Goal: Task Accomplishment & Management: Use online tool/utility

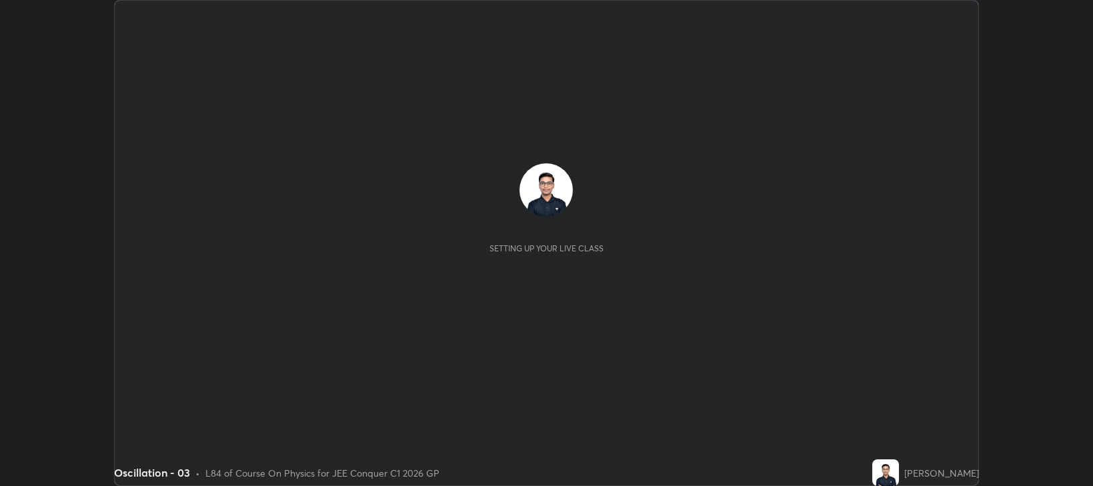
scroll to position [486, 1093]
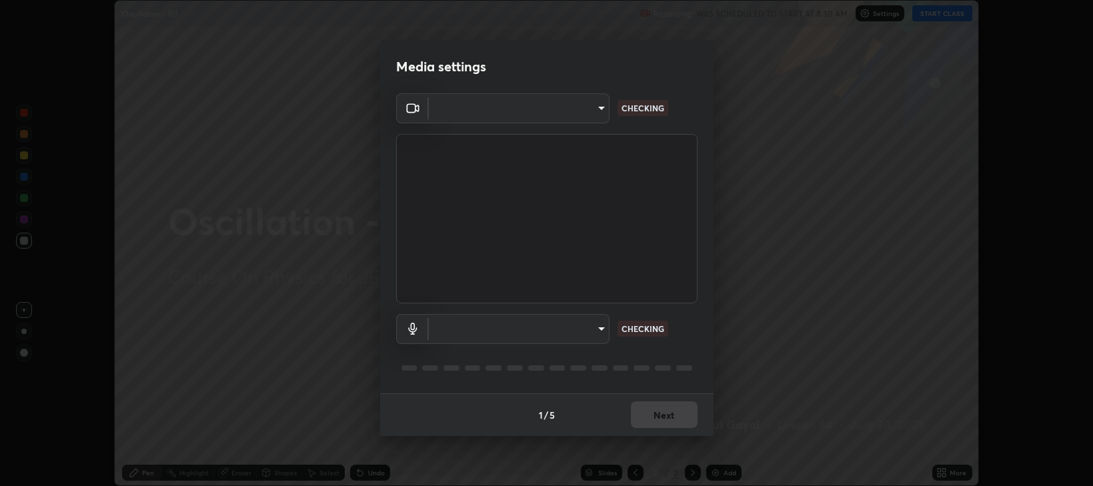
type input "97e3cd23c76f91fb91915eb68de44adfa811e639bdc8ba886a3eb3756a765973"
click at [544, 331] on body "Erase all Oscillation - 03 Recording WAS SCHEDULED TO START AT 8:30 AM Settings…" at bounding box center [546, 243] width 1093 height 486
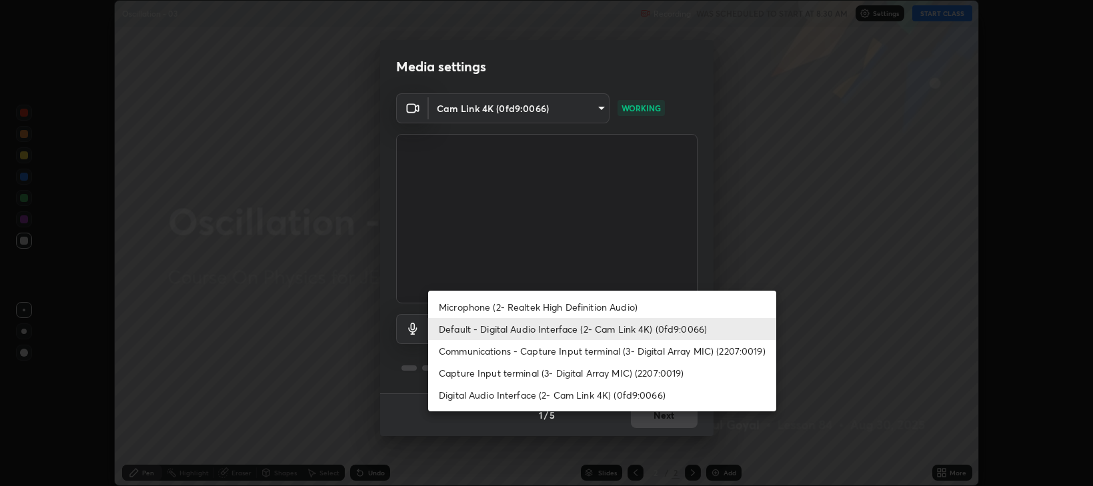
click at [477, 354] on li "Communications - Capture Input terminal (3- Digital Array MIC) (2207:0019)" at bounding box center [602, 351] width 348 height 22
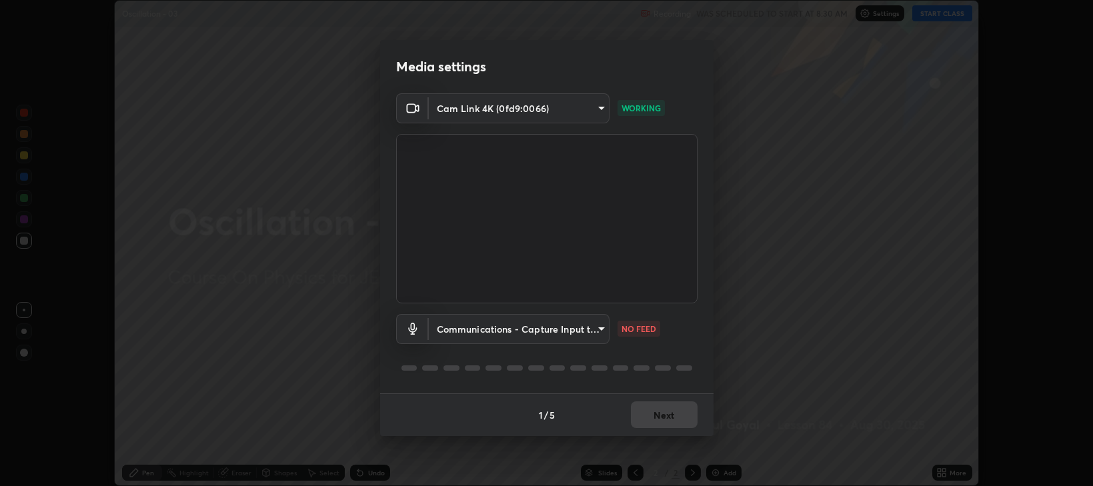
click at [472, 332] on body "Erase all Oscillation - 03 Recording WAS SCHEDULED TO START AT 8:30 AM Settings…" at bounding box center [546, 243] width 1093 height 486
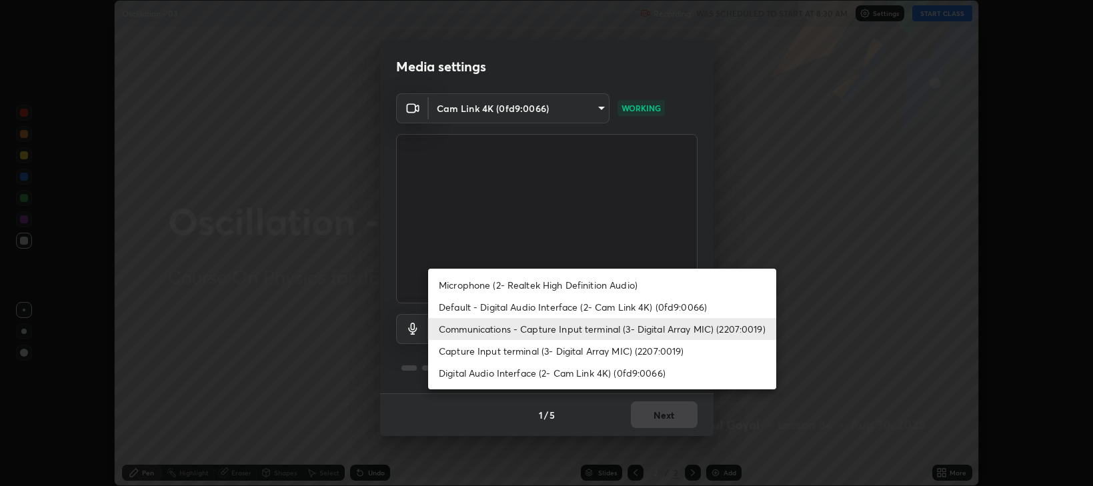
click at [471, 305] on li "Default - Digital Audio Interface (2- Cam Link 4K) (0fd9:0066)" at bounding box center [602, 307] width 348 height 22
type input "default"
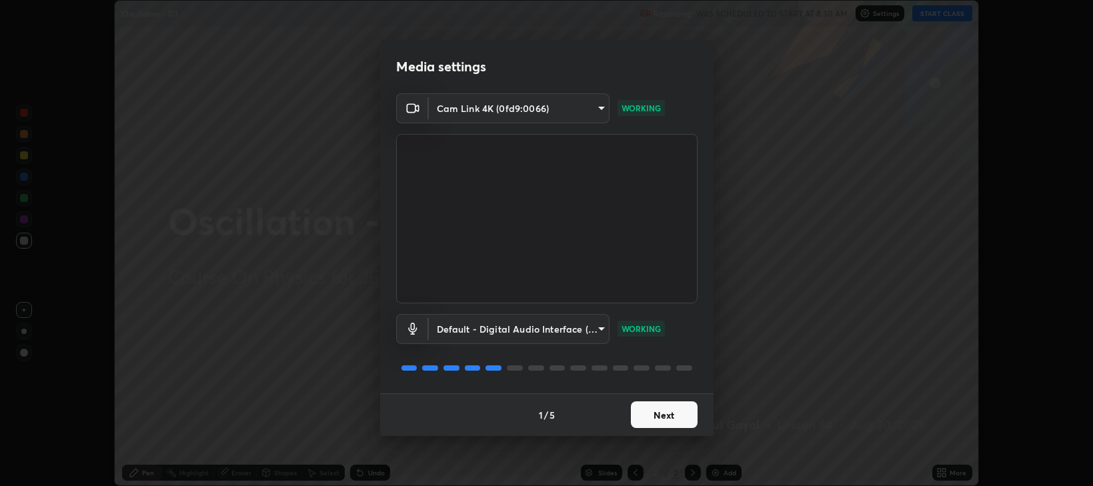
click at [654, 416] on button "Next" at bounding box center [664, 415] width 67 height 27
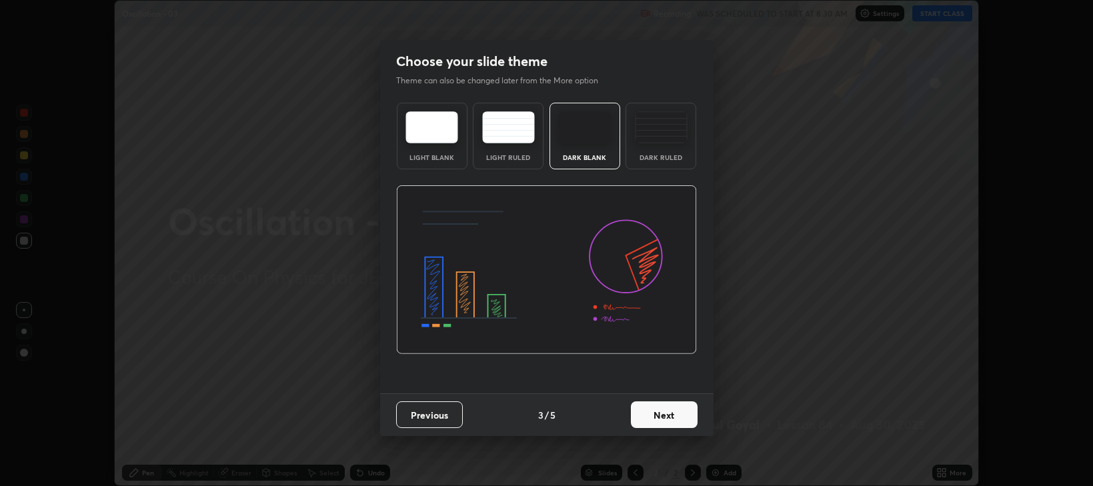
click at [662, 415] on button "Next" at bounding box center [664, 415] width 67 height 27
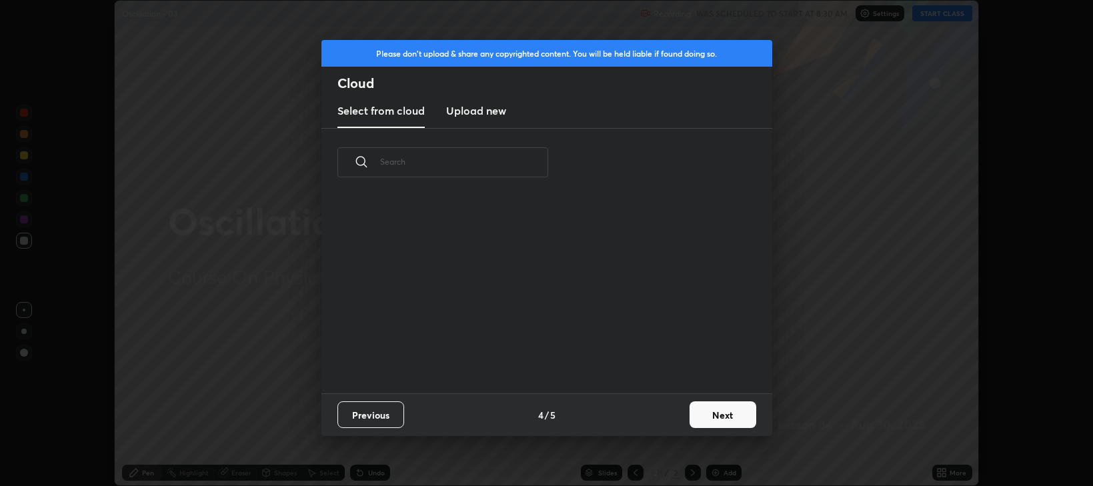
click at [664, 417] on div "Previous 4 / 5 Next" at bounding box center [546, 415] width 451 height 43
click at [711, 416] on button "Next" at bounding box center [723, 415] width 67 height 27
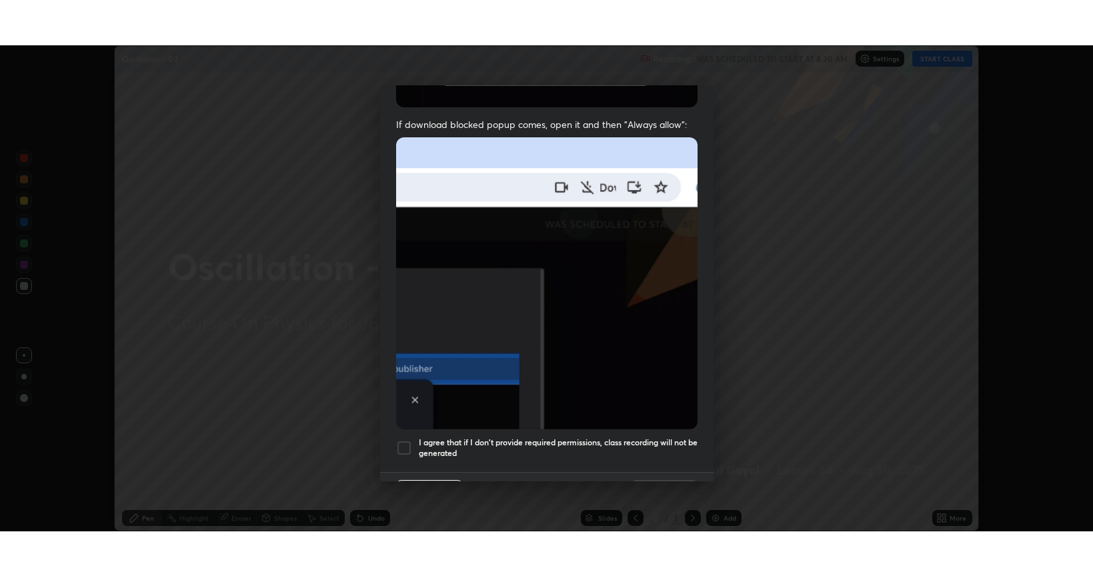
scroll to position [270, 0]
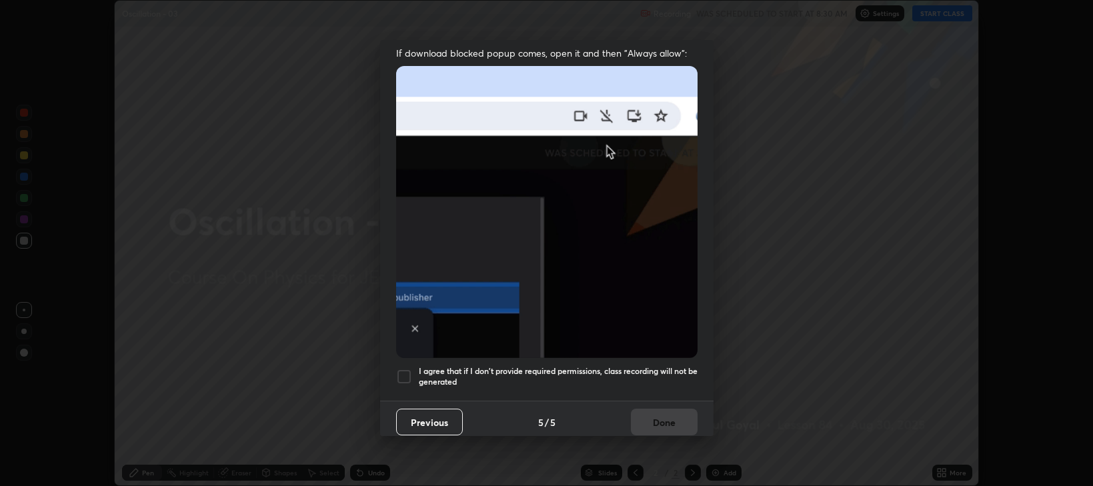
click at [592, 370] on h5 "I agree that if I don't provide required permissions, class recording will not …" at bounding box center [558, 376] width 279 height 21
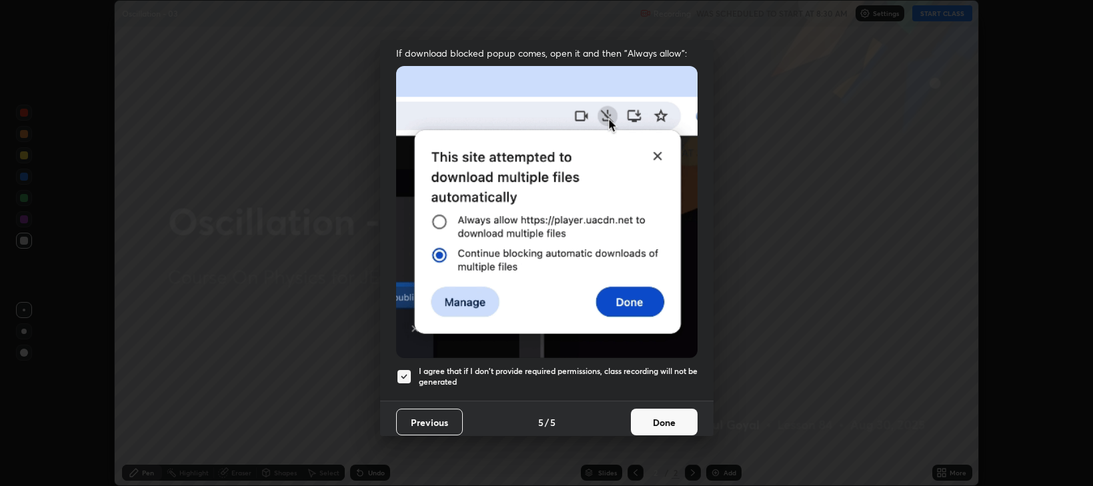
click at [653, 412] on button "Done" at bounding box center [664, 422] width 67 height 27
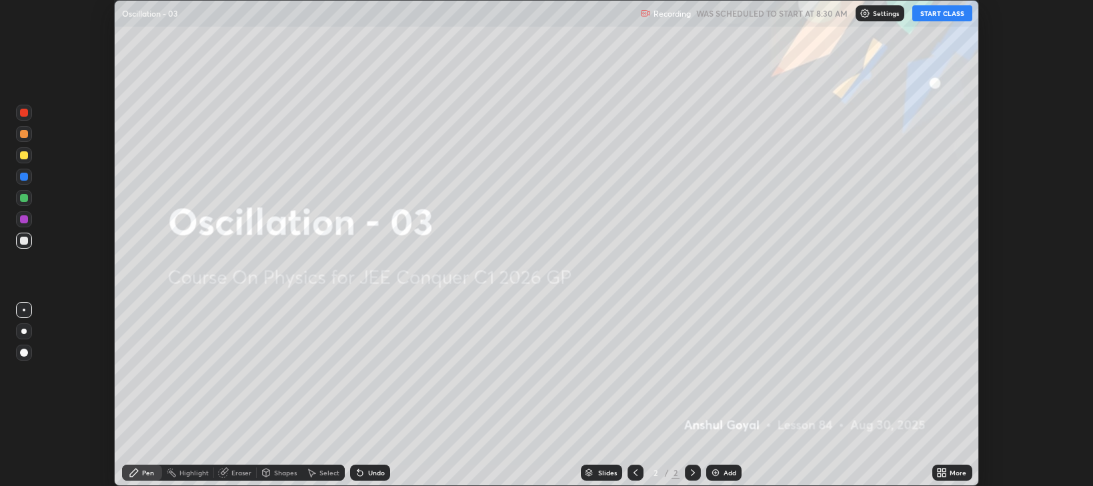
click at [944, 472] on icon at bounding box center [944, 470] width 3 height 3
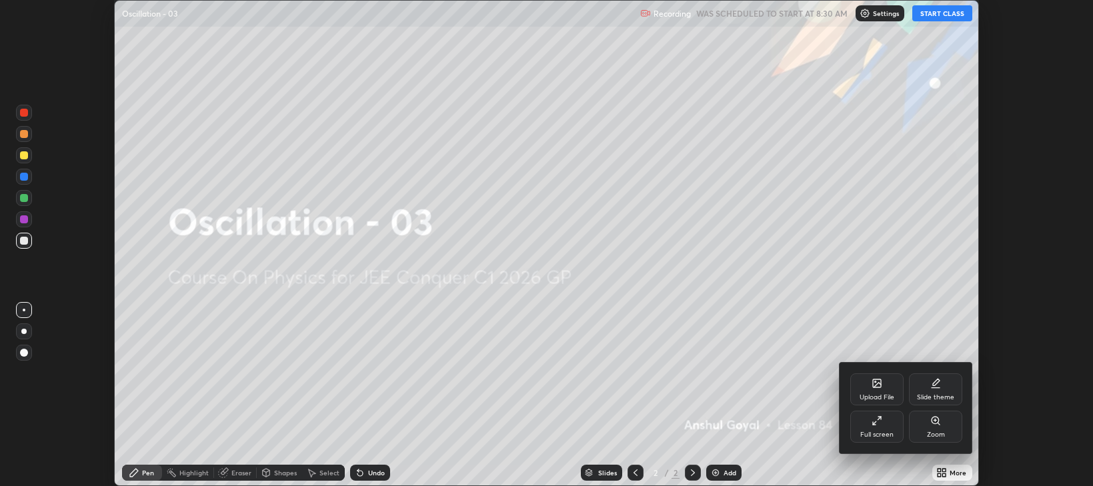
click at [870, 429] on div "Full screen" at bounding box center [876, 427] width 53 height 32
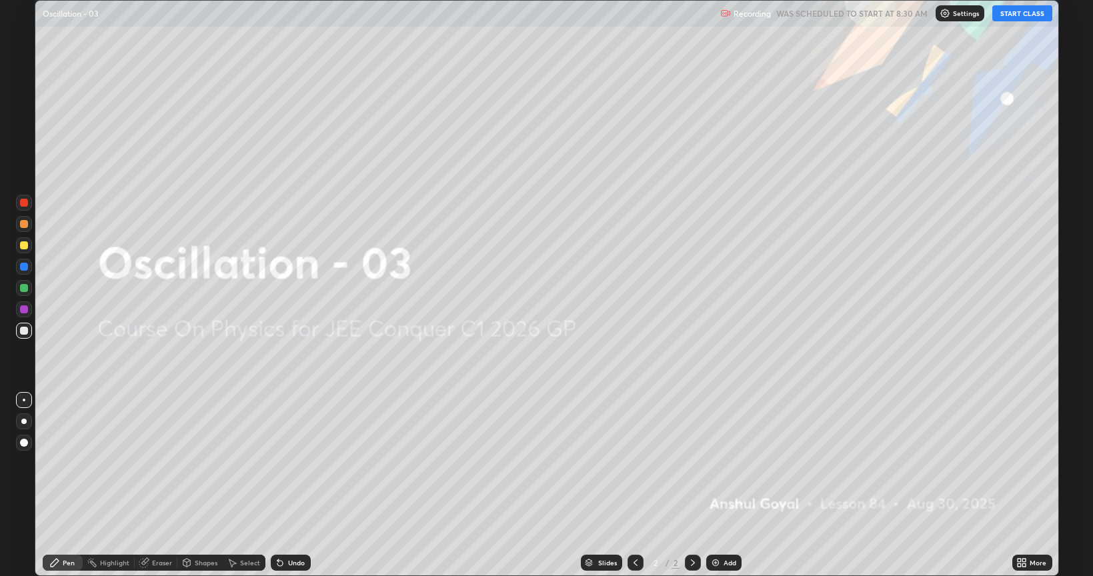
scroll to position [576, 1093]
click at [1018, 12] on button "START CLASS" at bounding box center [1022, 13] width 60 height 16
click at [720, 486] on div "Add" at bounding box center [723, 563] width 35 height 16
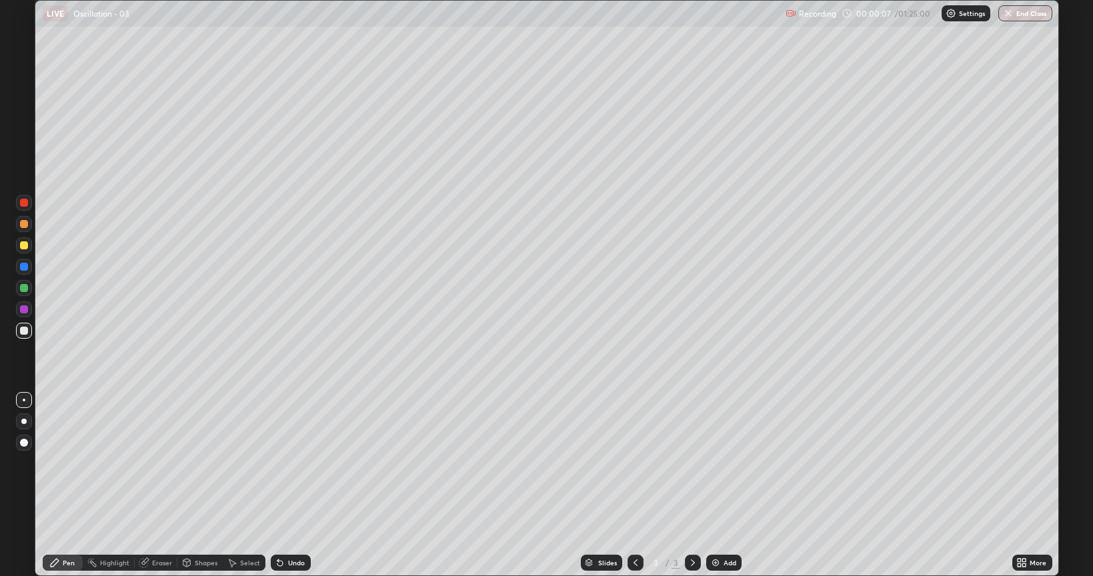
click at [29, 248] on div at bounding box center [24, 245] width 16 height 16
click at [31, 426] on div at bounding box center [24, 422] width 16 height 16
click at [725, 486] on div "Add" at bounding box center [723, 563] width 35 height 16
click at [152, 486] on div "Eraser" at bounding box center [162, 563] width 20 height 7
click at [61, 486] on div "Pen" at bounding box center [63, 563] width 40 height 16
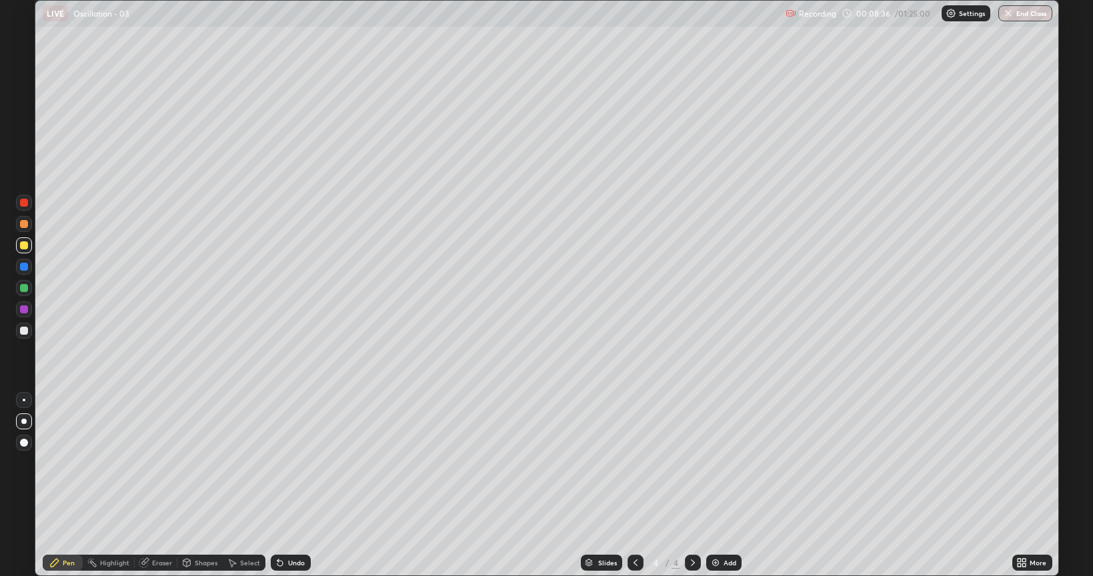
click at [715, 486] on img at bounding box center [715, 563] width 11 height 11
click at [293, 486] on div "Undo" at bounding box center [291, 563] width 40 height 16
click at [29, 330] on div at bounding box center [24, 331] width 16 height 16
click at [27, 225] on div at bounding box center [24, 224] width 8 height 8
click at [722, 486] on div "Add" at bounding box center [723, 563] width 35 height 16
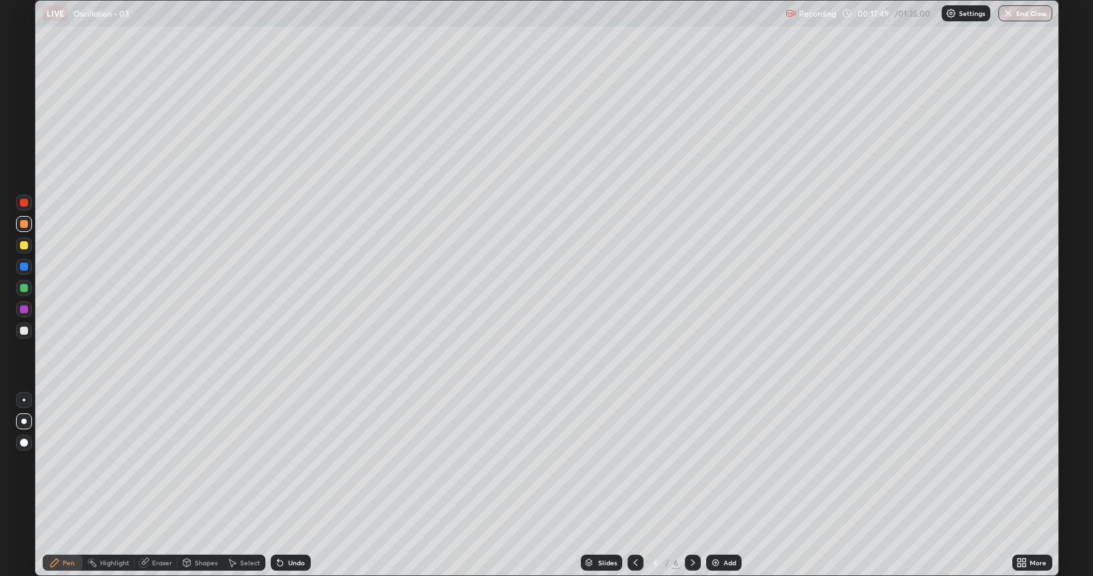
click at [632, 486] on icon at bounding box center [635, 563] width 11 height 11
click at [633, 486] on icon at bounding box center [635, 563] width 11 height 11
click at [693, 486] on div at bounding box center [693, 563] width 16 height 16
click at [690, 486] on icon at bounding box center [693, 563] width 11 height 11
click at [17, 330] on div at bounding box center [24, 331] width 16 height 16
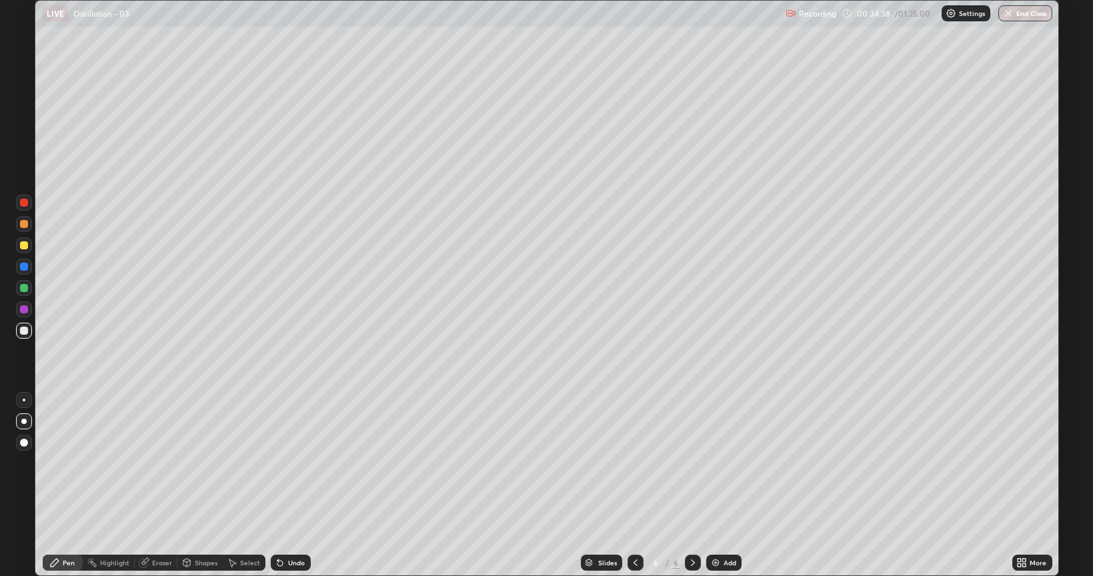
click at [140, 486] on icon at bounding box center [143, 563] width 9 height 9
click at [73, 486] on div "Pen" at bounding box center [69, 563] width 12 height 7
click at [159, 486] on div "Eraser" at bounding box center [162, 563] width 20 height 7
click at [61, 486] on div "Pen" at bounding box center [63, 563] width 40 height 16
click at [163, 486] on div "Eraser" at bounding box center [156, 563] width 43 height 16
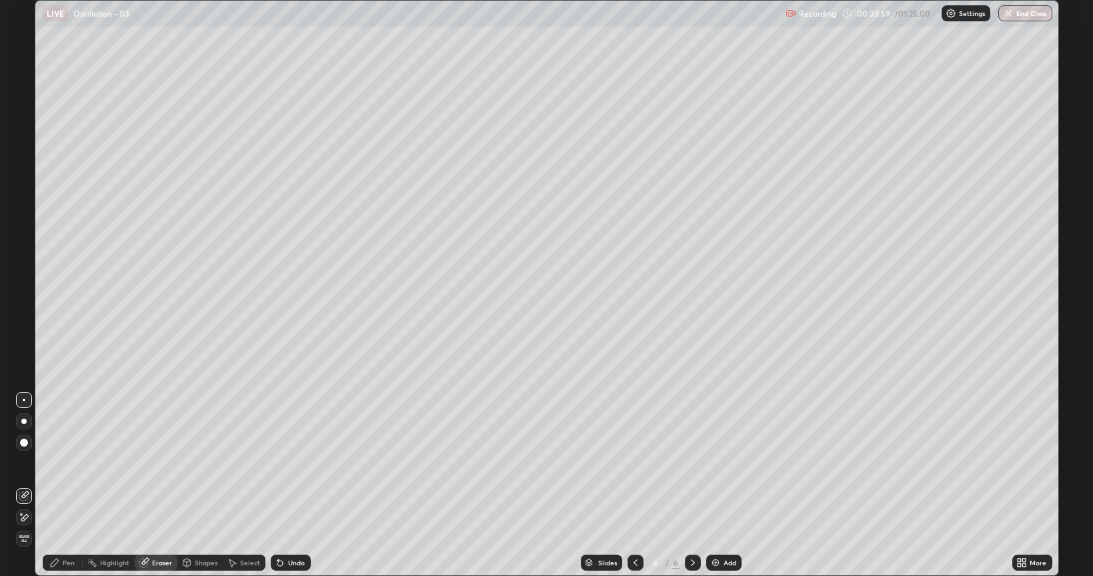
click at [66, 486] on div "Pen" at bounding box center [63, 563] width 40 height 16
click at [157, 486] on div "Eraser" at bounding box center [156, 563] width 43 height 16
click at [60, 486] on div "Pen" at bounding box center [63, 563] width 40 height 16
click at [716, 486] on div "Add" at bounding box center [723, 563] width 35 height 16
click at [719, 486] on img at bounding box center [715, 563] width 11 height 11
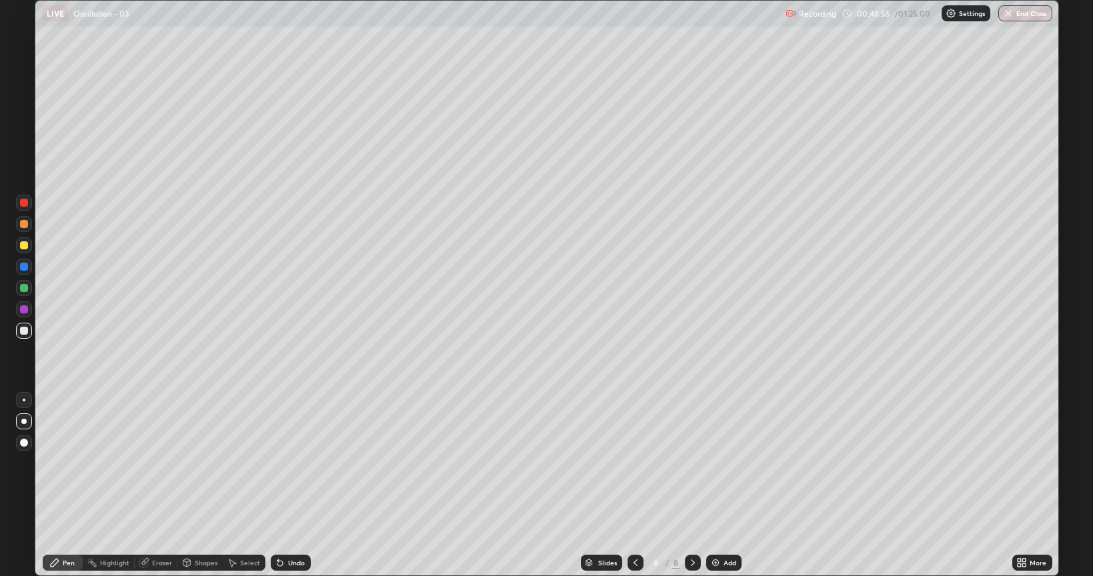
click at [24, 248] on div at bounding box center [24, 245] width 8 height 8
click at [19, 336] on div at bounding box center [24, 331] width 16 height 16
click at [21, 224] on div at bounding box center [24, 224] width 8 height 8
click at [161, 486] on div "Eraser" at bounding box center [162, 563] width 20 height 7
click at [63, 486] on div "Pen" at bounding box center [69, 563] width 12 height 7
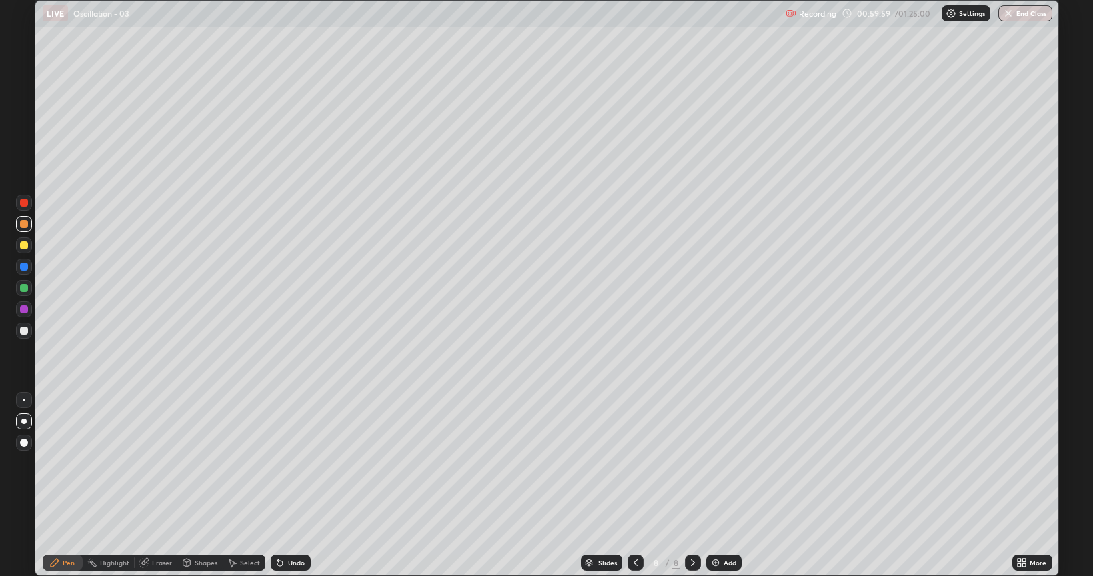
click at [716, 486] on img at bounding box center [715, 563] width 11 height 11
click at [718, 486] on div "Add" at bounding box center [723, 563] width 35 height 16
click at [20, 335] on div at bounding box center [24, 331] width 16 height 16
click at [201, 486] on div "Shapes" at bounding box center [199, 563] width 45 height 16
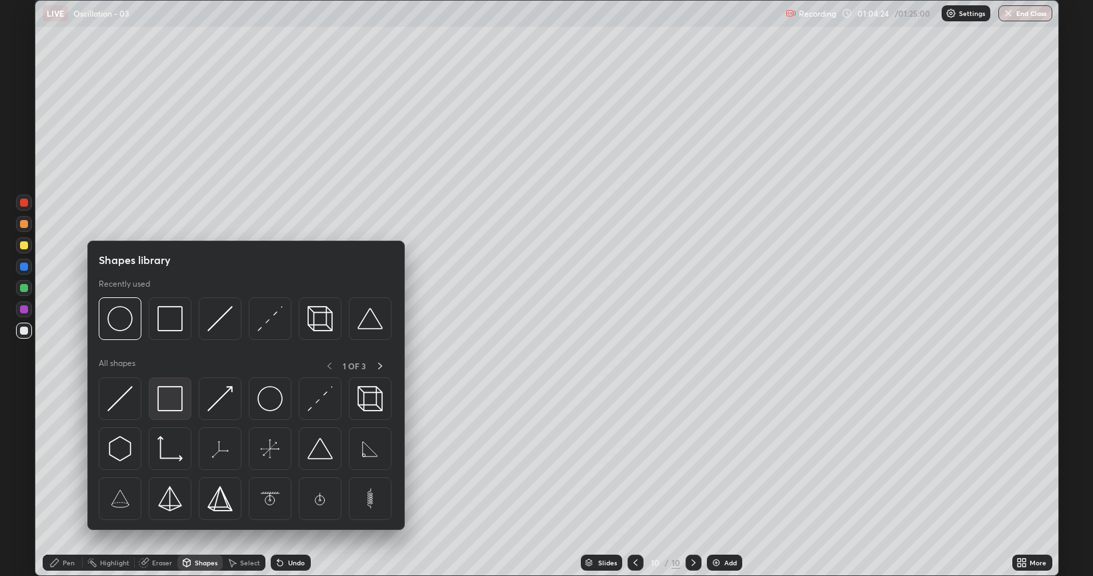
click at [176, 403] on img at bounding box center [169, 398] width 25 height 25
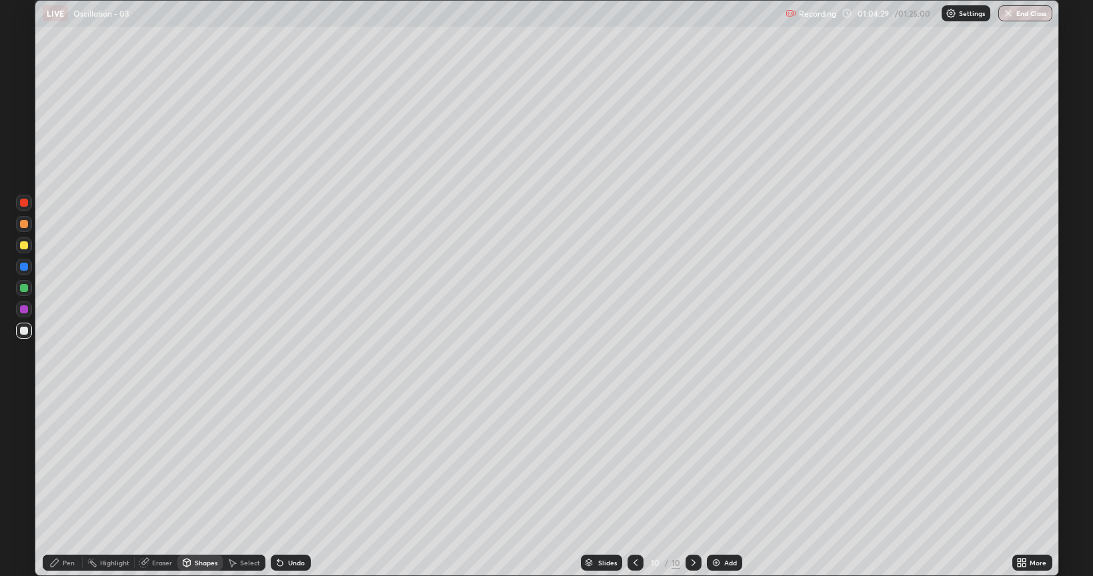
click at [64, 486] on div "Pen" at bounding box center [69, 563] width 12 height 7
click at [28, 245] on div at bounding box center [24, 245] width 16 height 16
click at [27, 206] on div at bounding box center [24, 203] width 16 height 16
click at [24, 335] on div at bounding box center [24, 331] width 16 height 16
click at [149, 486] on div "Eraser" at bounding box center [156, 563] width 43 height 16
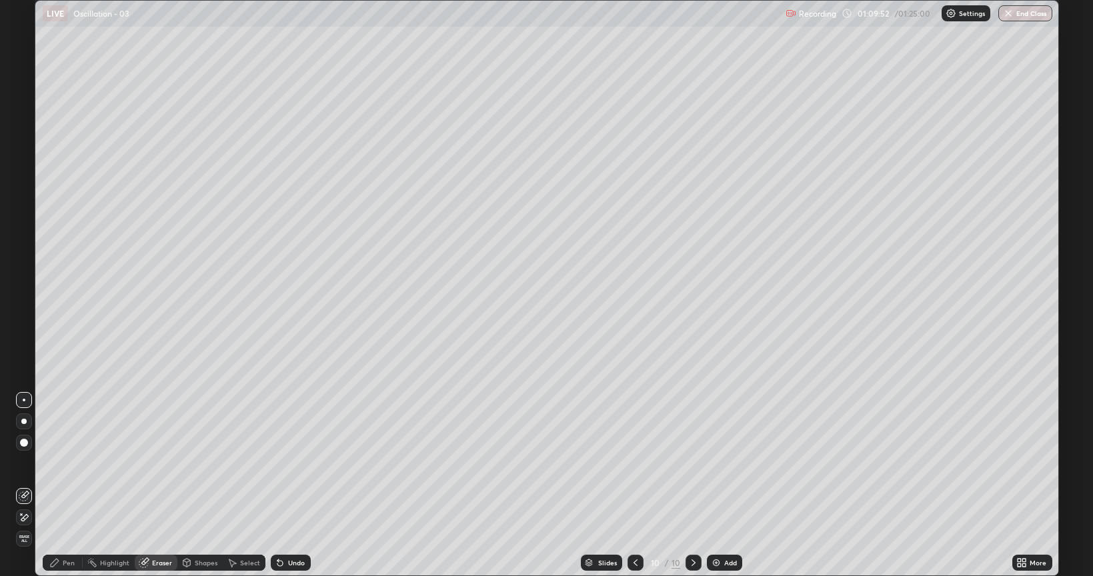
click at [65, 486] on div "Pen" at bounding box center [63, 563] width 40 height 27
click at [24, 247] on div at bounding box center [24, 245] width 8 height 8
click at [720, 486] on div "Add" at bounding box center [724, 563] width 35 height 16
click at [195, 486] on div "Shapes" at bounding box center [206, 563] width 23 height 7
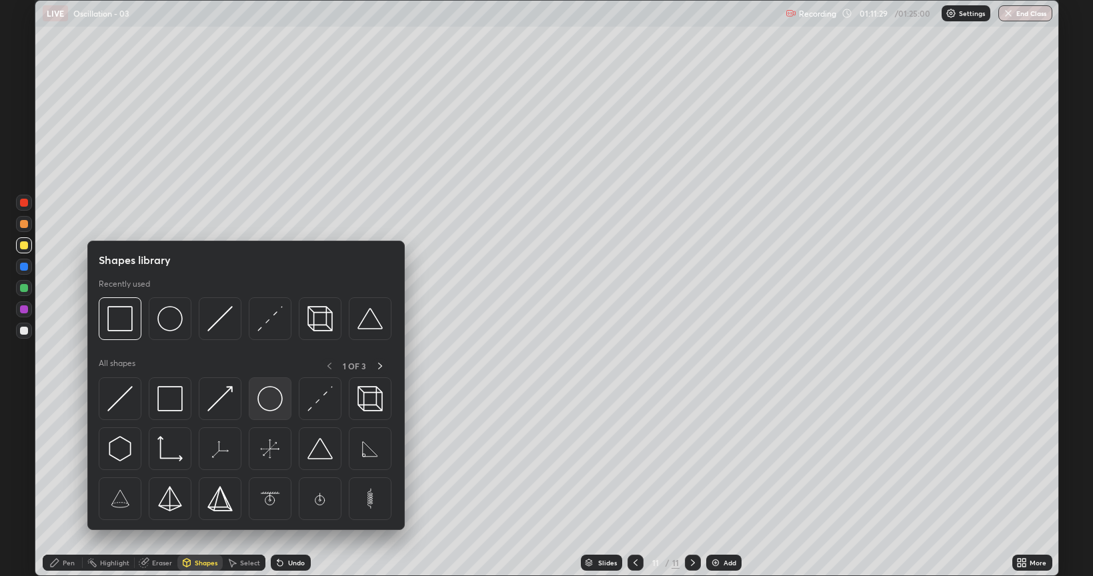
click at [271, 402] on img at bounding box center [269, 398] width 25 height 25
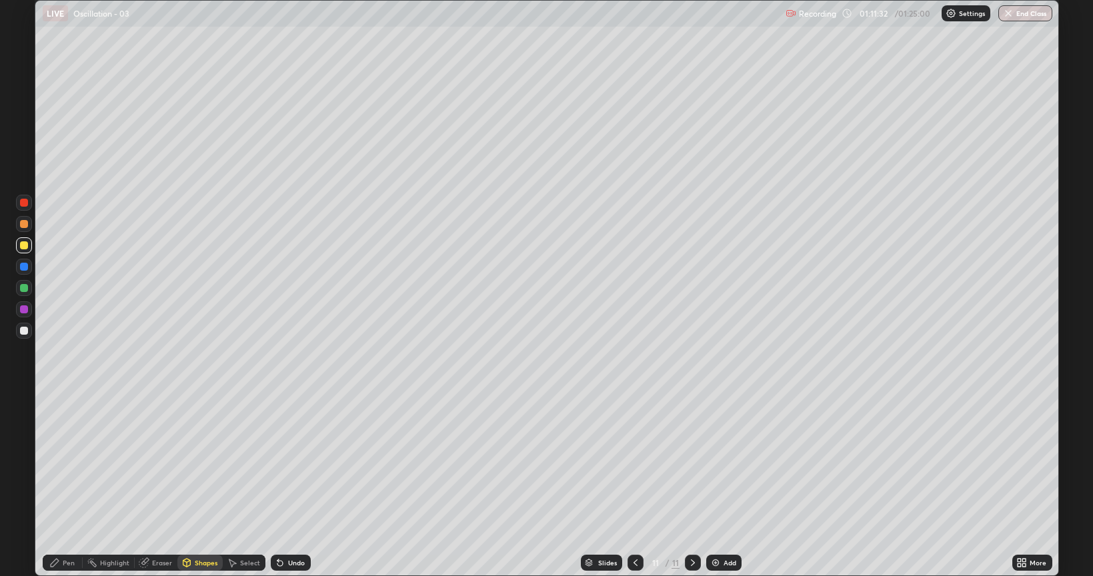
click at [71, 486] on div "Pen" at bounding box center [63, 563] width 40 height 16
click at [634, 486] on icon at bounding box center [635, 563] width 11 height 11
click at [634, 486] on icon at bounding box center [636, 563] width 4 height 7
click at [694, 486] on icon at bounding box center [693, 563] width 11 height 11
click at [692, 486] on icon at bounding box center [693, 563] width 11 height 11
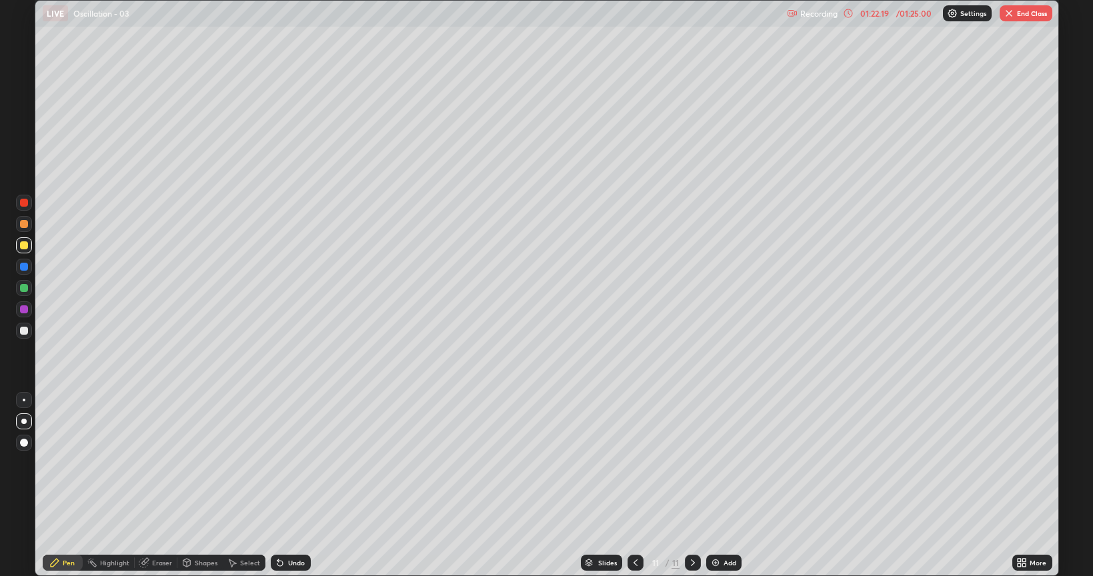
click at [630, 486] on icon at bounding box center [635, 563] width 11 height 11
click at [693, 486] on icon at bounding box center [693, 563] width 11 height 11
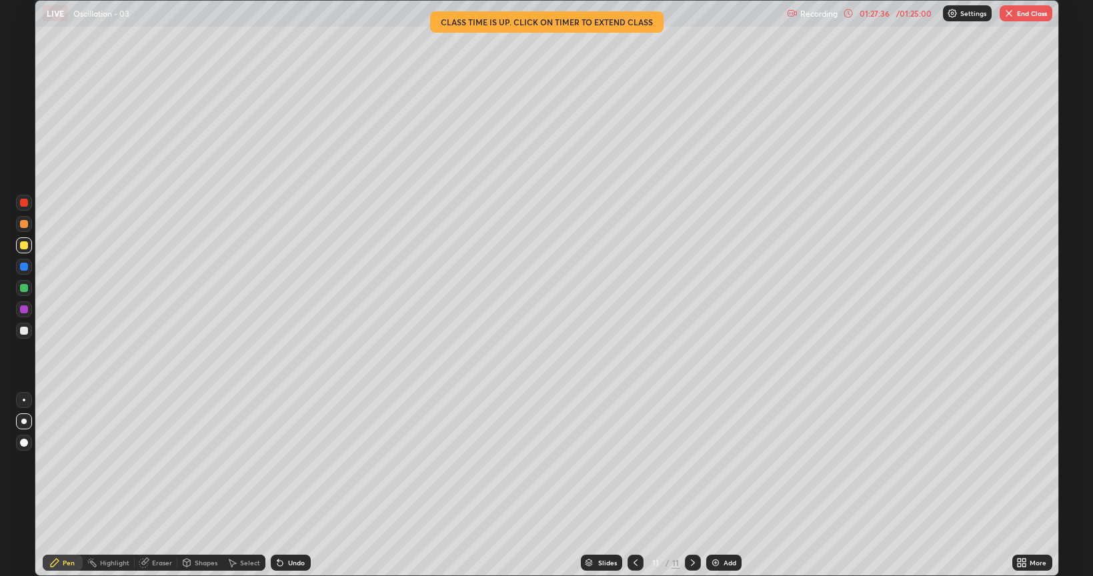
click at [1031, 15] on button "End Class" at bounding box center [1026, 13] width 53 height 16
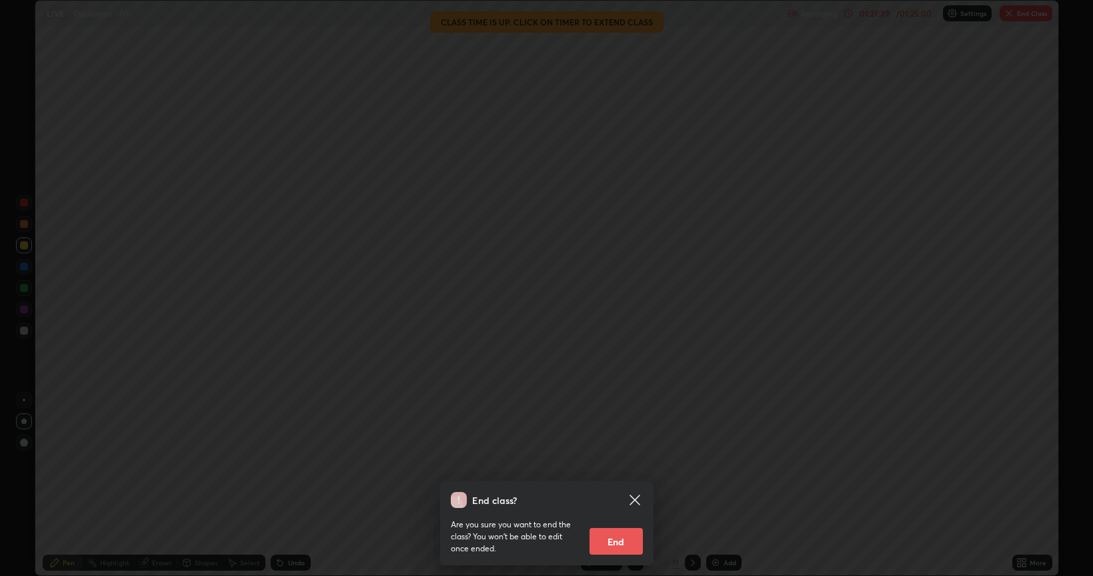
click at [617, 486] on button "End" at bounding box center [616, 541] width 53 height 27
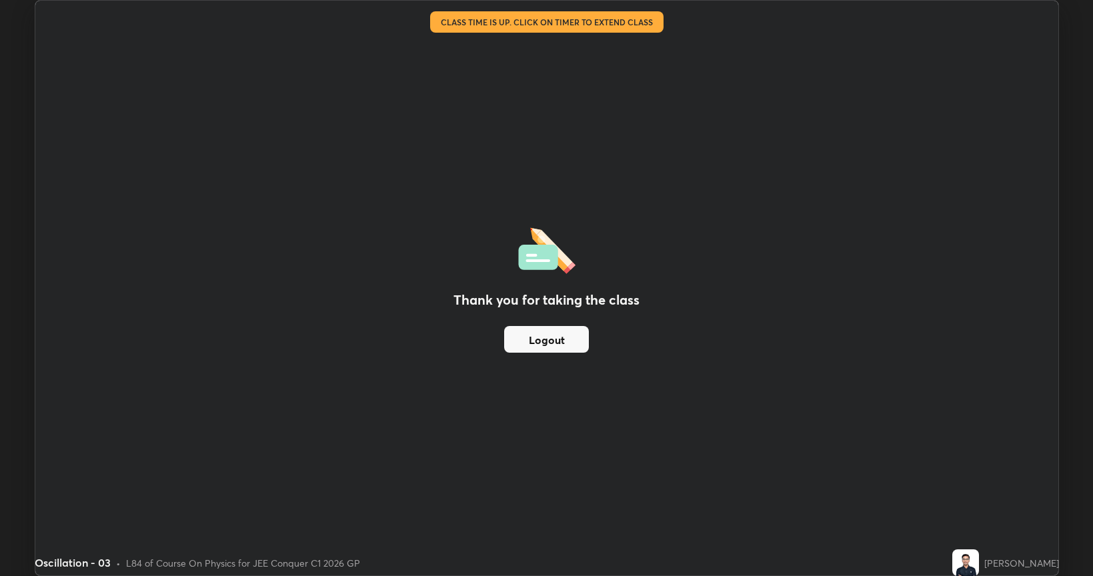
click at [562, 338] on button "Logout" at bounding box center [546, 339] width 85 height 27
